Goal: Connect with others: Connect with others

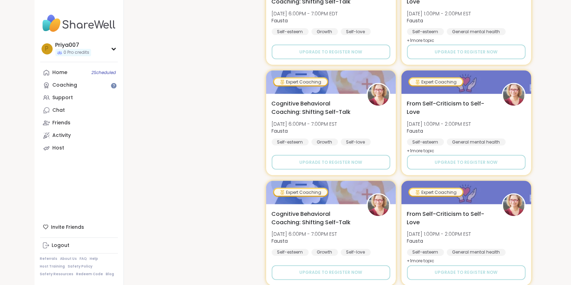
scroll to position [825, 0]
